Goal: Task Accomplishment & Management: Manage account settings

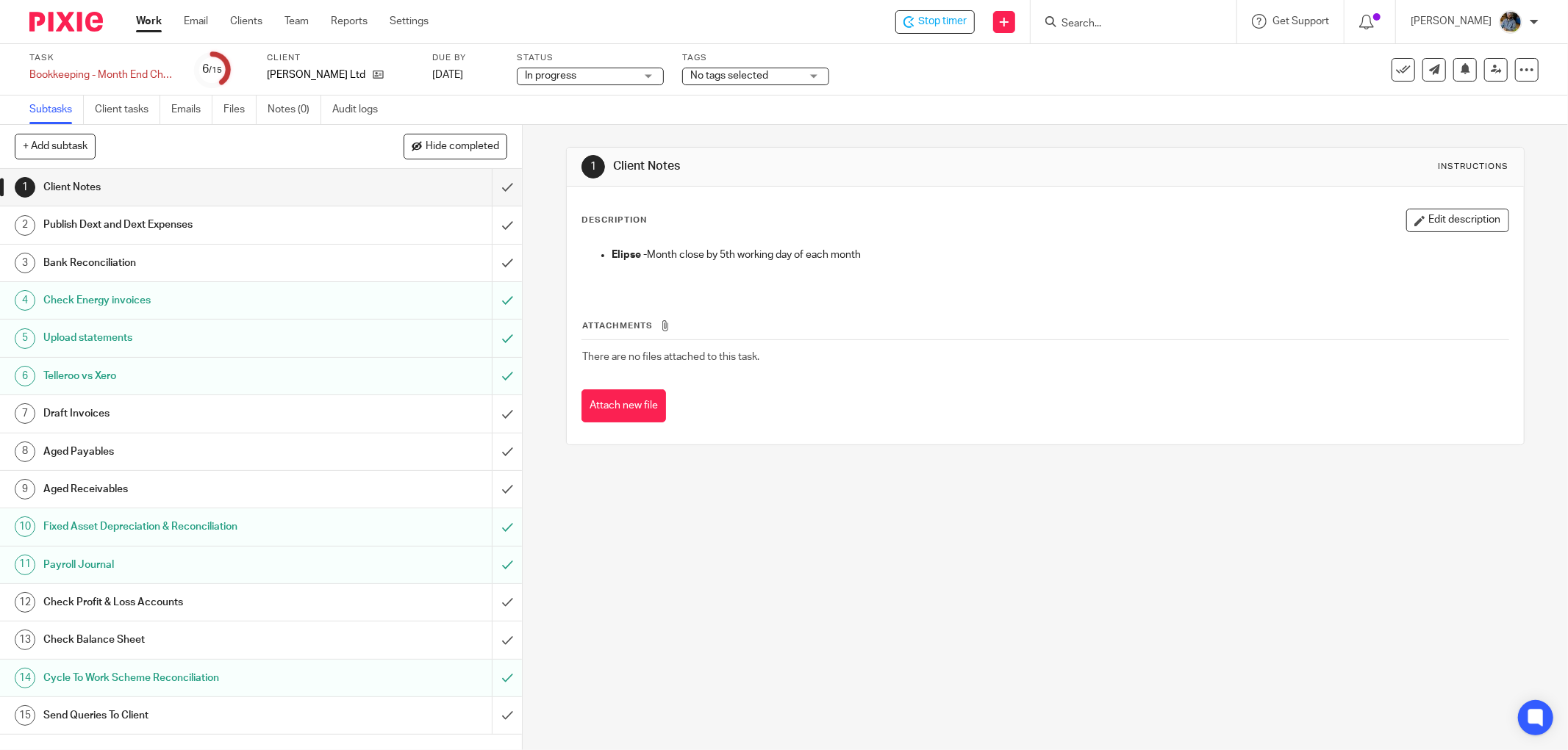
click at [752, 358] on span "There are no files attached to this task." at bounding box center [670, 356] width 177 height 11
click at [997, 257] on p "Elipse - Month close by 5th working day of each month" at bounding box center [1060, 255] width 897 height 15
drag, startPoint x: 491, startPoint y: 180, endPoint x: 492, endPoint y: 193, distance: 13.0
click at [492, 180] on input "submit" at bounding box center [261, 188] width 522 height 37
click at [491, 225] on input "submit" at bounding box center [261, 225] width 522 height 37
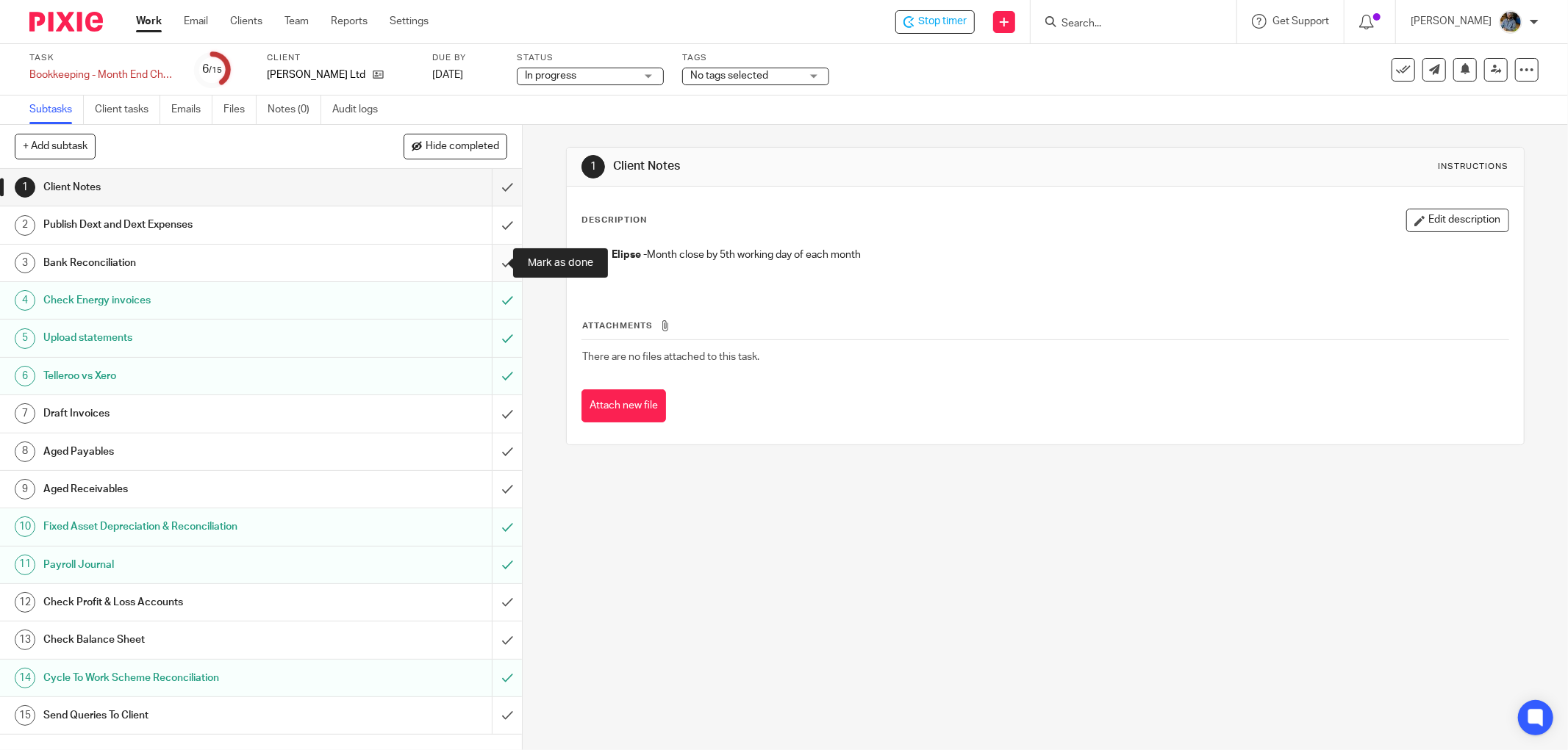
click at [487, 262] on input "submit" at bounding box center [261, 264] width 522 height 37
click at [1011, 417] on div "Attach new file" at bounding box center [1045, 406] width 928 height 33
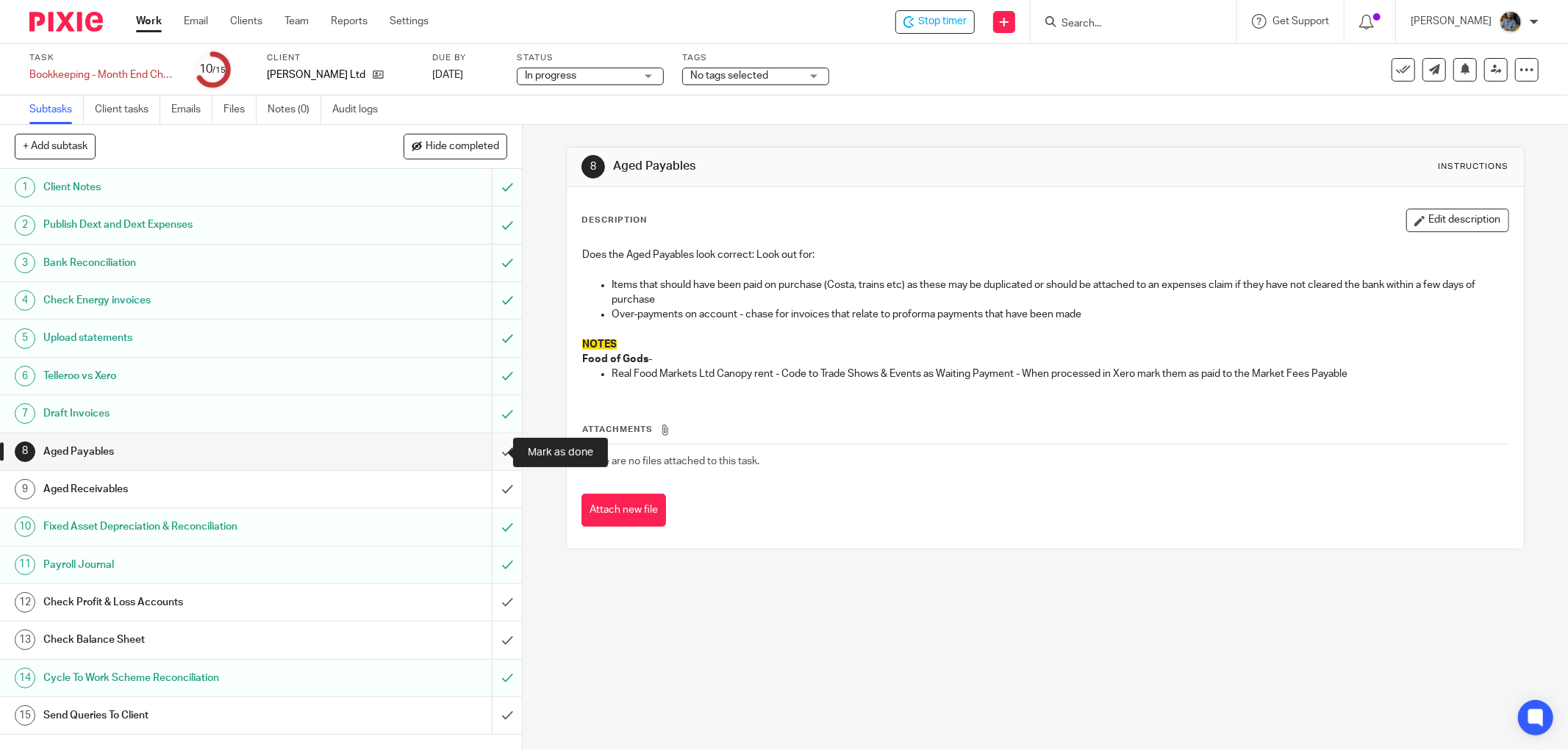
click at [487, 450] on input "submit" at bounding box center [261, 452] width 522 height 37
click at [492, 485] on input "submit" at bounding box center [261, 489] width 522 height 37
click at [905, 684] on div "8 Aged Payables Instructions Description Edit description Does the Aged Payable…" at bounding box center [1045, 438] width 1045 height 625
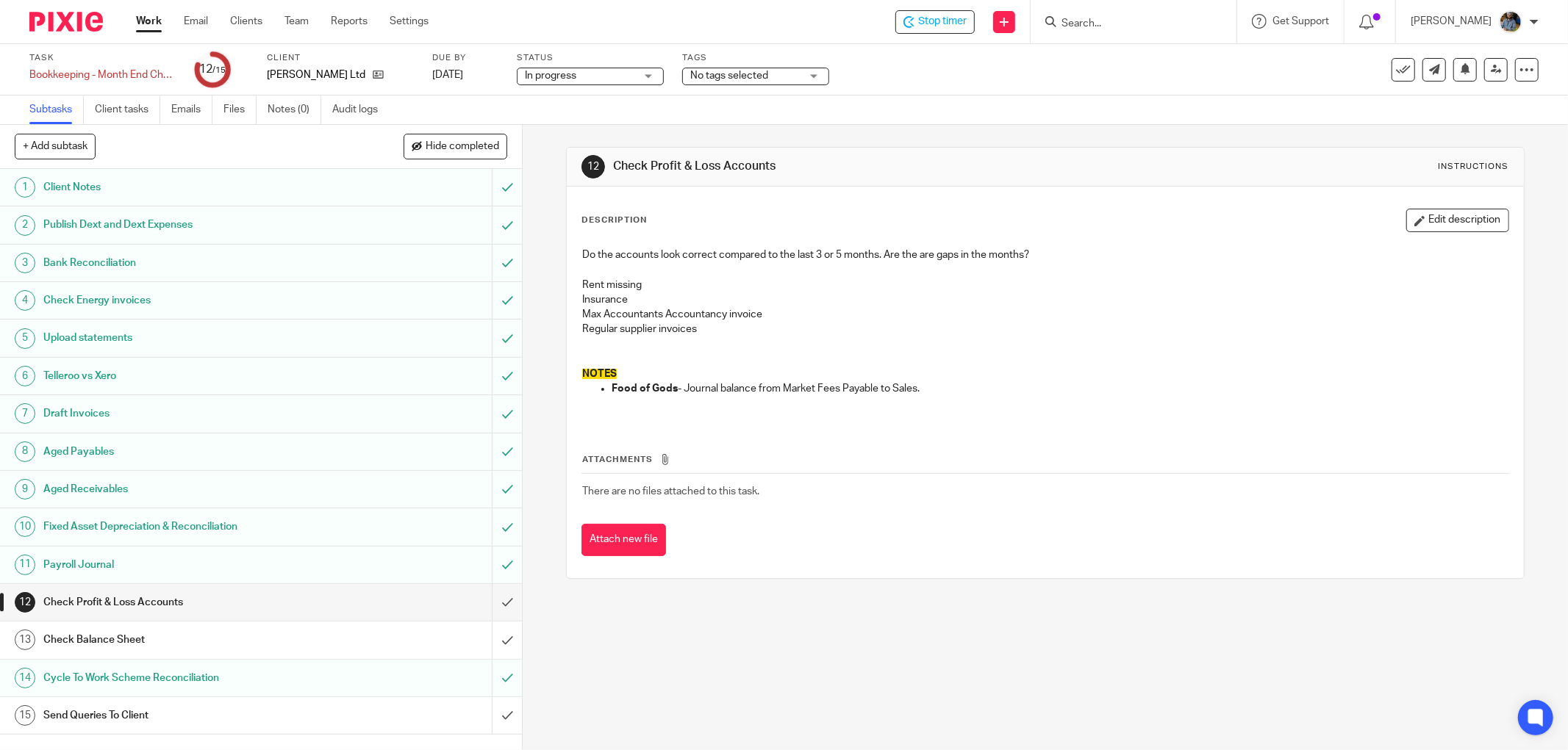
click at [1128, 485] on td "There are no files attached to this task." at bounding box center [1045, 491] width 928 height 35
click at [487, 641] on input "submit" at bounding box center [261, 641] width 522 height 37
click at [494, 601] on input "submit" at bounding box center [261, 603] width 522 height 37
drag, startPoint x: 1020, startPoint y: 640, endPoint x: 991, endPoint y: 599, distance: 50.2
click at [1023, 640] on div "12 Check Profit & Loss Accounts Instructions Description Edit description Do th…" at bounding box center [1045, 438] width 1045 height 625
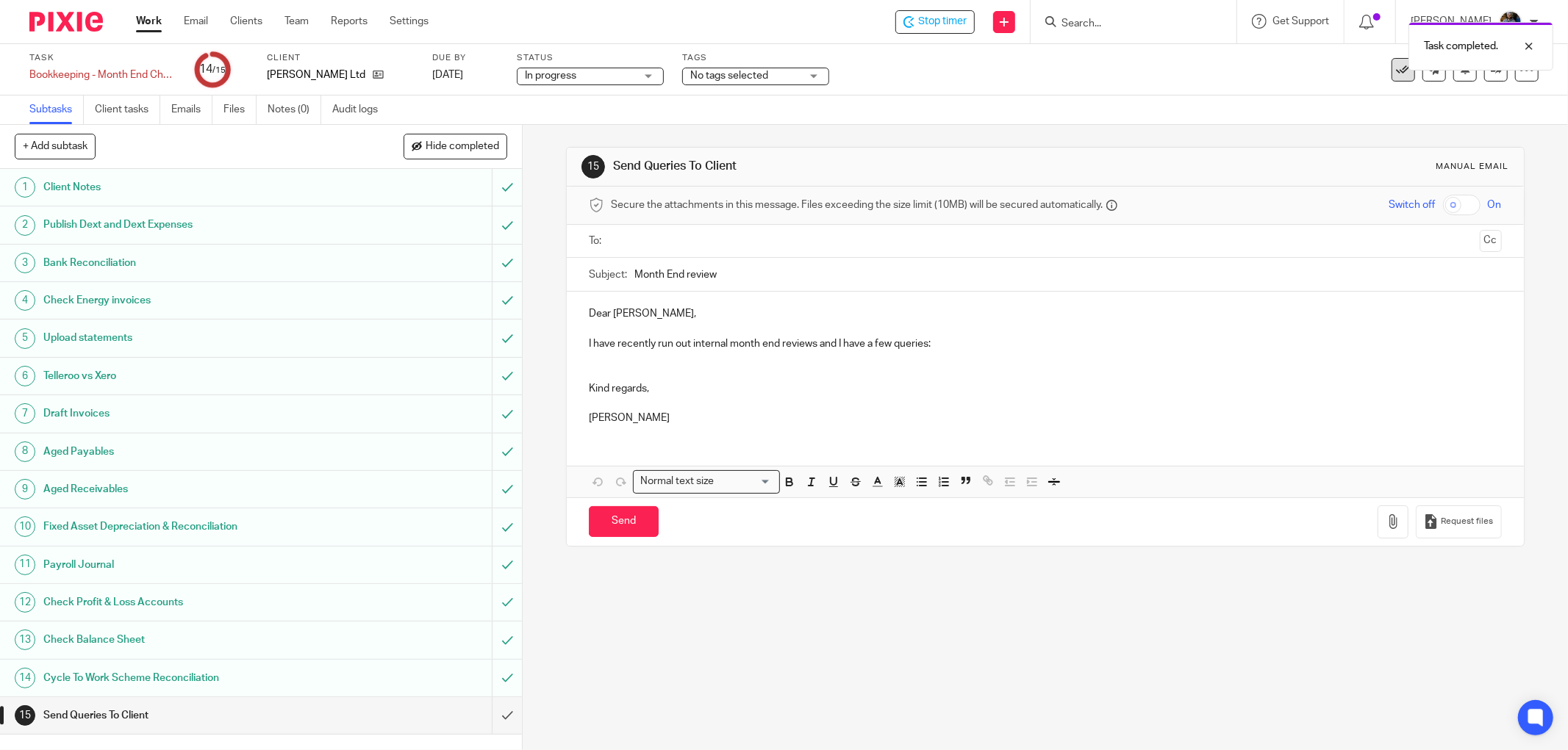
click at [1396, 70] on icon at bounding box center [1403, 69] width 15 height 15
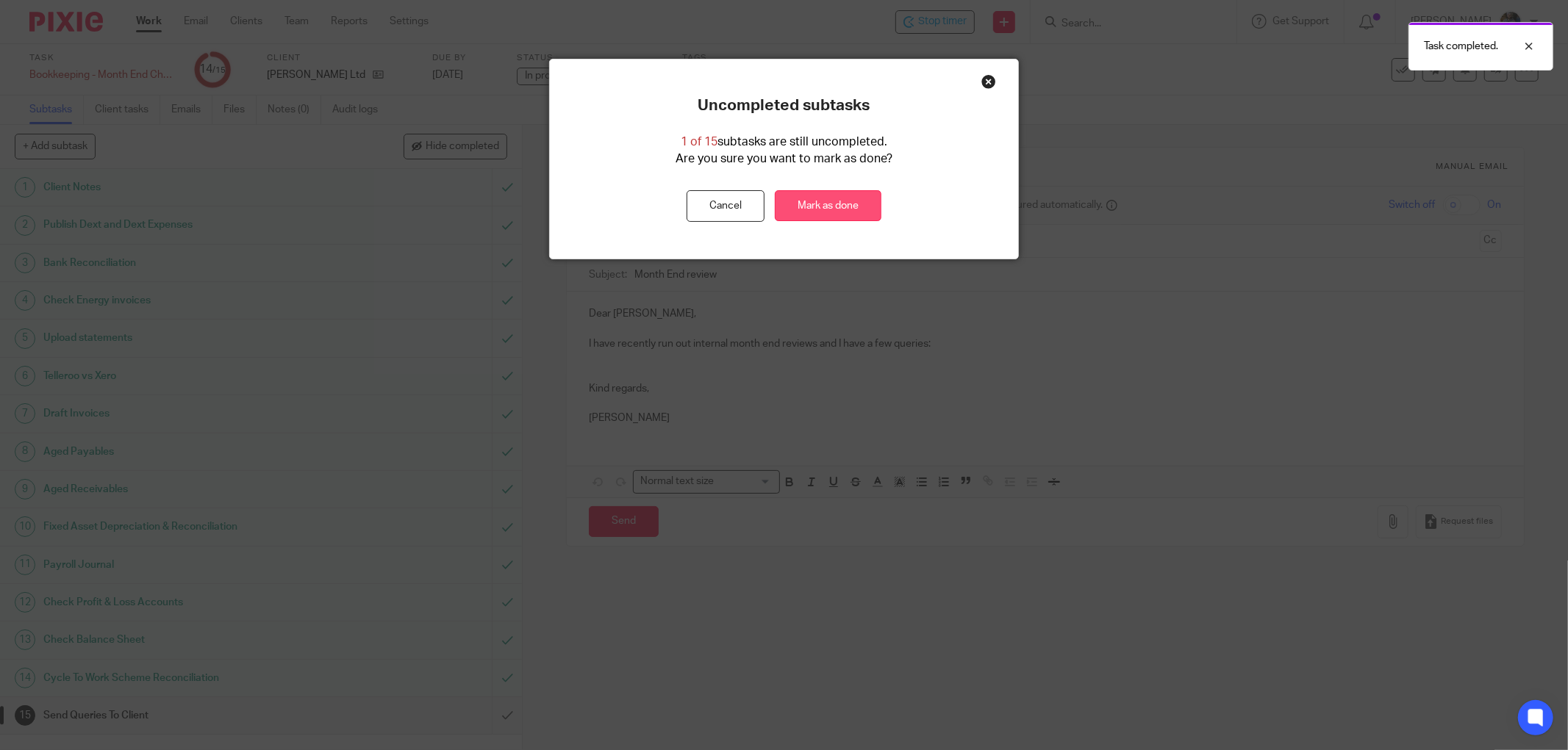
click at [838, 214] on link "Mark as done" at bounding box center [827, 206] width 106 height 31
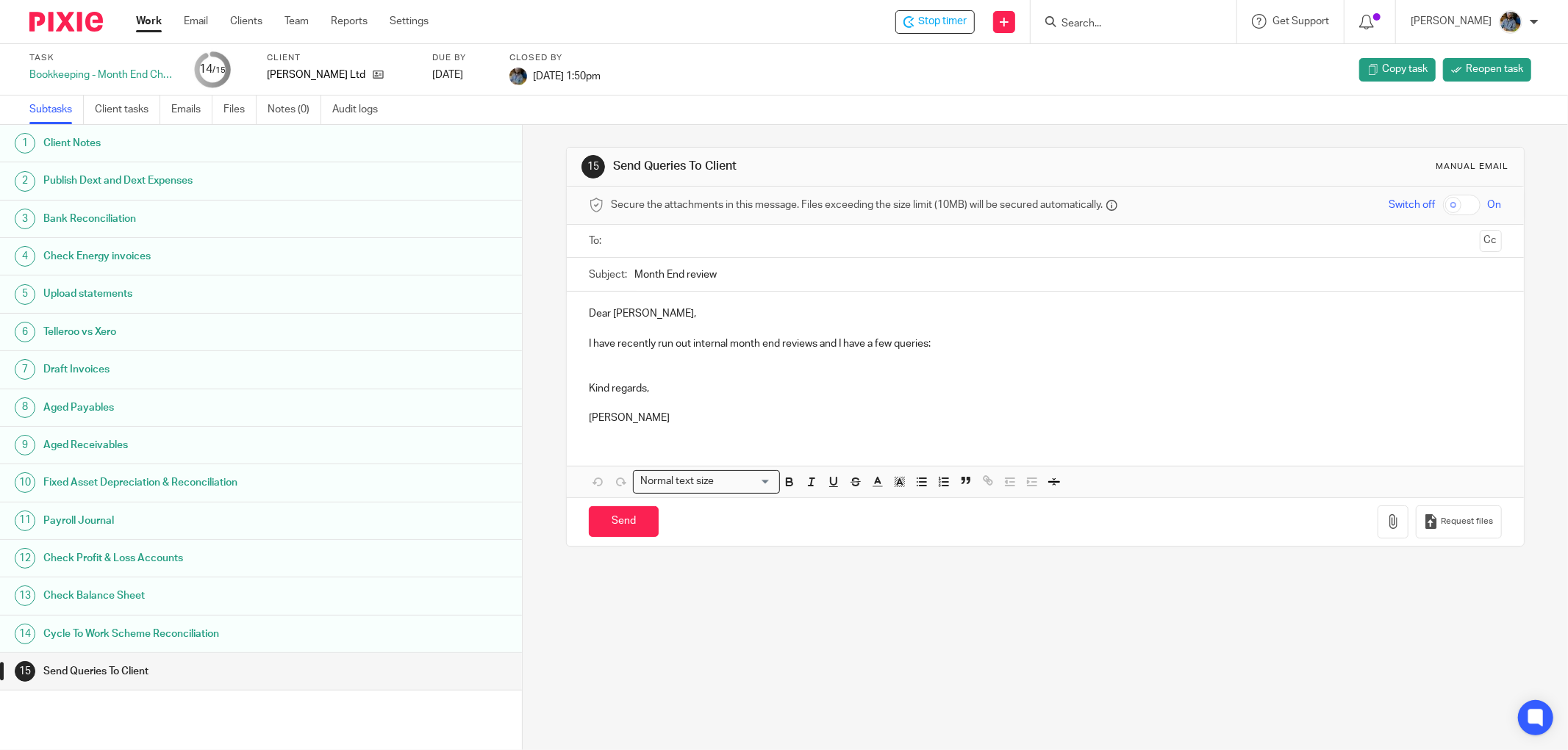
click at [709, 101] on div "Subtasks Client tasks Emails Files Notes (0) Audit logs" at bounding box center [784, 110] width 1568 height 29
